Goal: Task Accomplishment & Management: Manage account settings

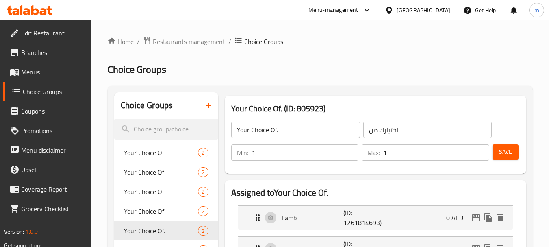
click at [198, 45] on span "Restaurants management" at bounding box center [189, 42] width 72 height 10
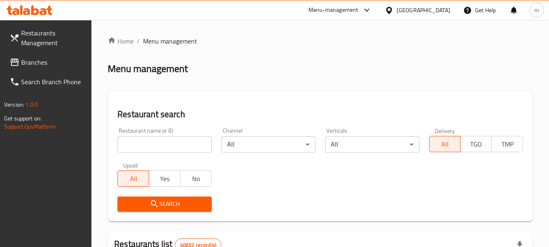
click at [72, 64] on span "Branches" at bounding box center [53, 62] width 64 height 10
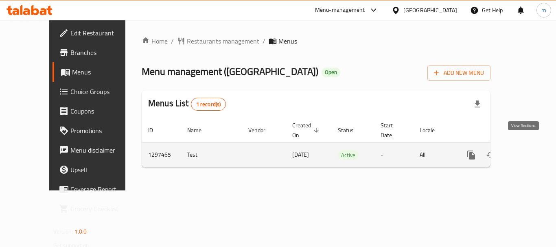
click at [525, 150] on icon "enhanced table" at bounding box center [530, 155] width 10 height 10
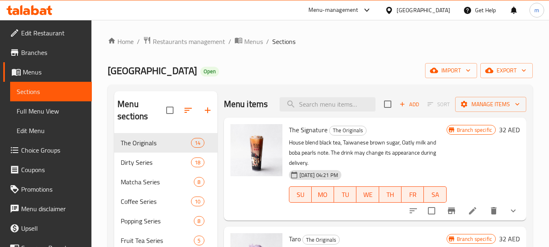
click at [49, 155] on span "Choice Groups" at bounding box center [53, 150] width 64 height 10
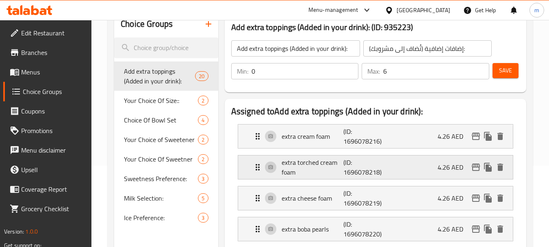
scroll to position [122, 0]
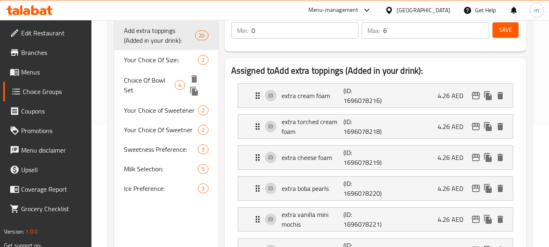
click at [132, 79] on span "Choice Of Bowl Set" at bounding box center [149, 85] width 50 height 20
type input "Choice Of Bowl Set"
type input "اختيار طقم أوعية"
type input "1"
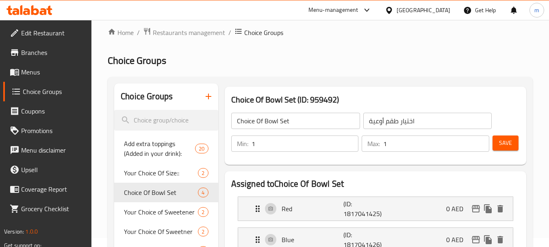
scroll to position [0, 0]
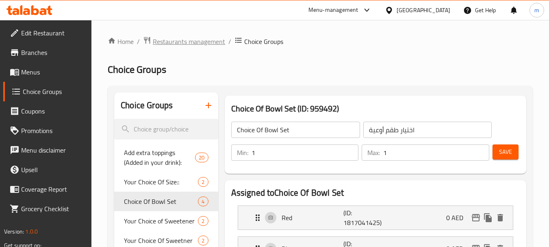
click at [183, 44] on span "Restaurants management" at bounding box center [189, 42] width 72 height 10
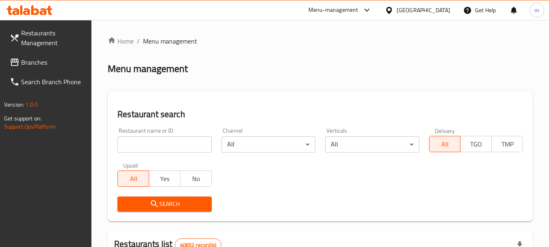
click at [61, 59] on span "Branches" at bounding box center [53, 62] width 64 height 10
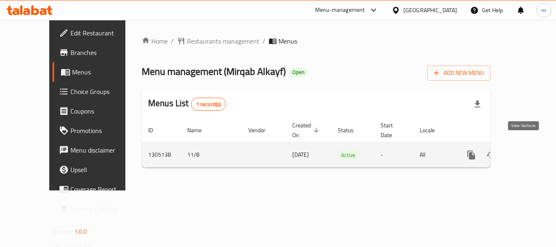
click at [525, 150] on icon "enhanced table" at bounding box center [530, 155] width 10 height 10
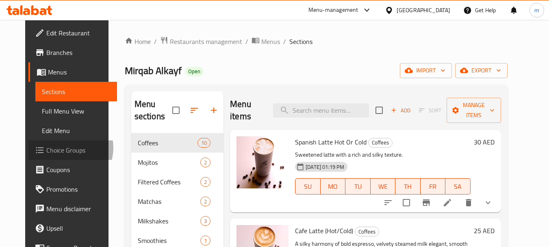
click at [46, 148] on span "Choice Groups" at bounding box center [78, 150] width 64 height 10
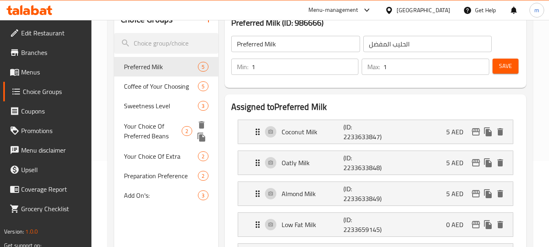
scroll to position [81, 0]
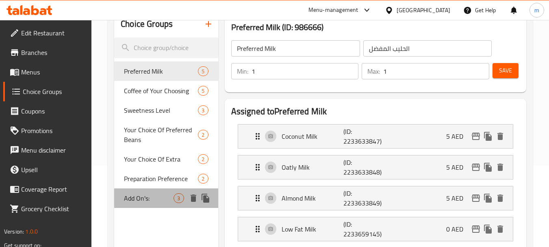
click at [133, 195] on span "Add On's:" at bounding box center [149, 198] width 50 height 10
type input "Add On's:"
type input "الإضافات:"
type input "0"
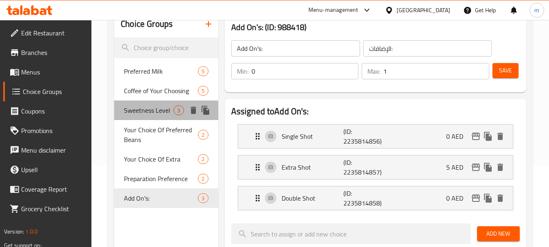
click at [131, 109] on span "Sweetness Level" at bounding box center [149, 110] width 50 height 10
type input "Sweetness Level"
type input "مستوى الحلاوة"
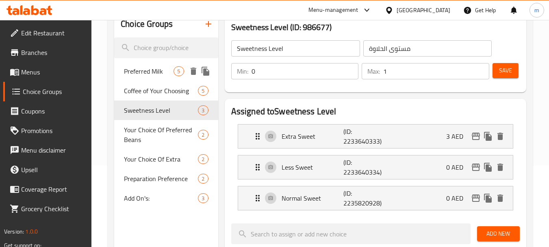
click at [124, 74] on div "Preferred Milk 5" at bounding box center [166, 71] width 104 height 20
type input "Preferred Milk"
type input "الحليب المفضل"
type input "1"
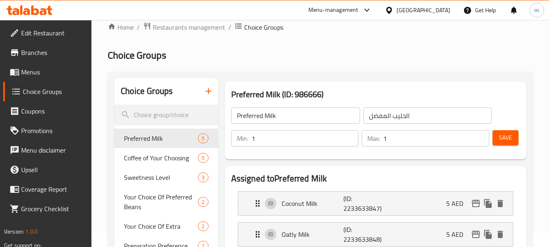
scroll to position [0, 0]
